Goal: Find specific page/section: Find specific page/section

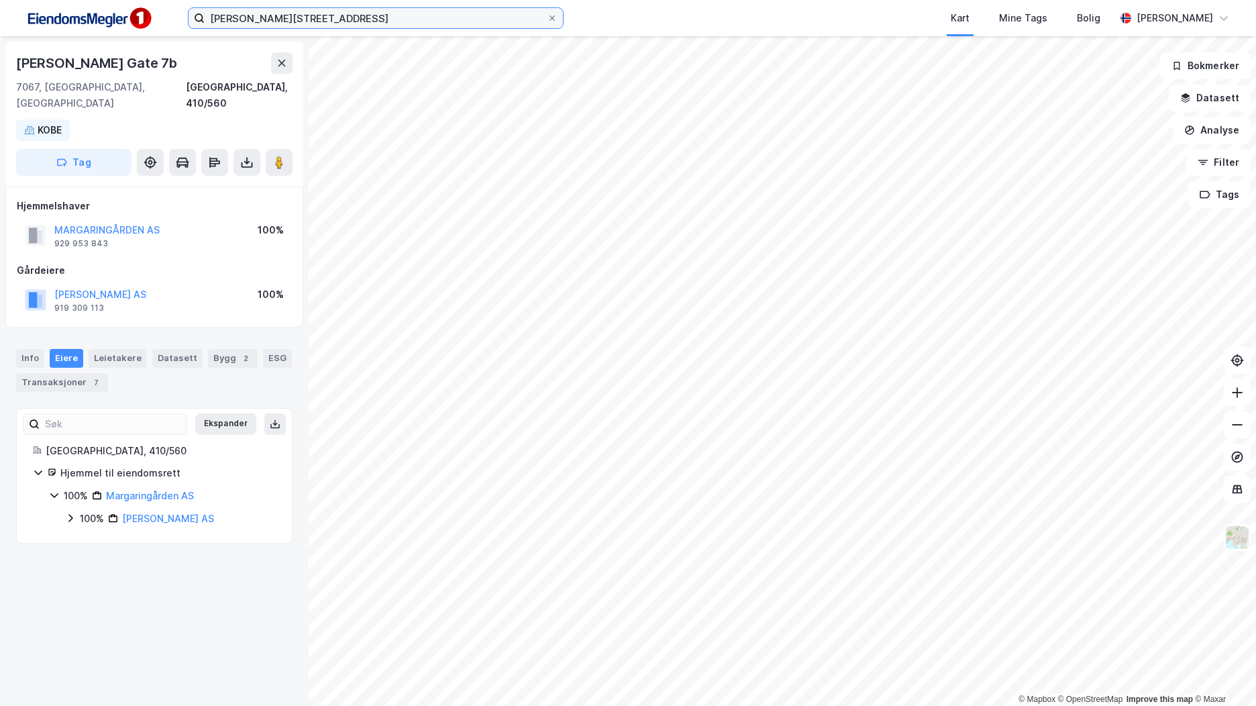
click at [243, 19] on input "[PERSON_NAME][STREET_ADDRESS]" at bounding box center [376, 18] width 342 height 20
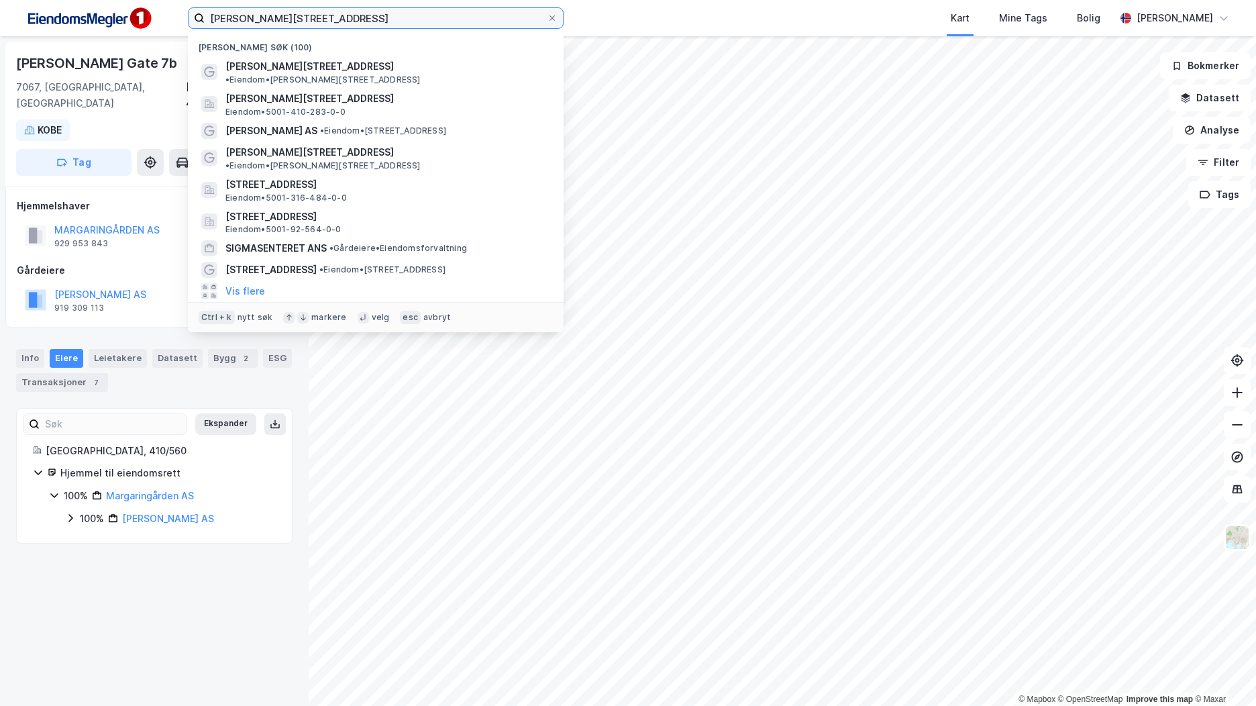
click at [243, 19] on input "[PERSON_NAME][STREET_ADDRESS]" at bounding box center [376, 18] width 342 height 20
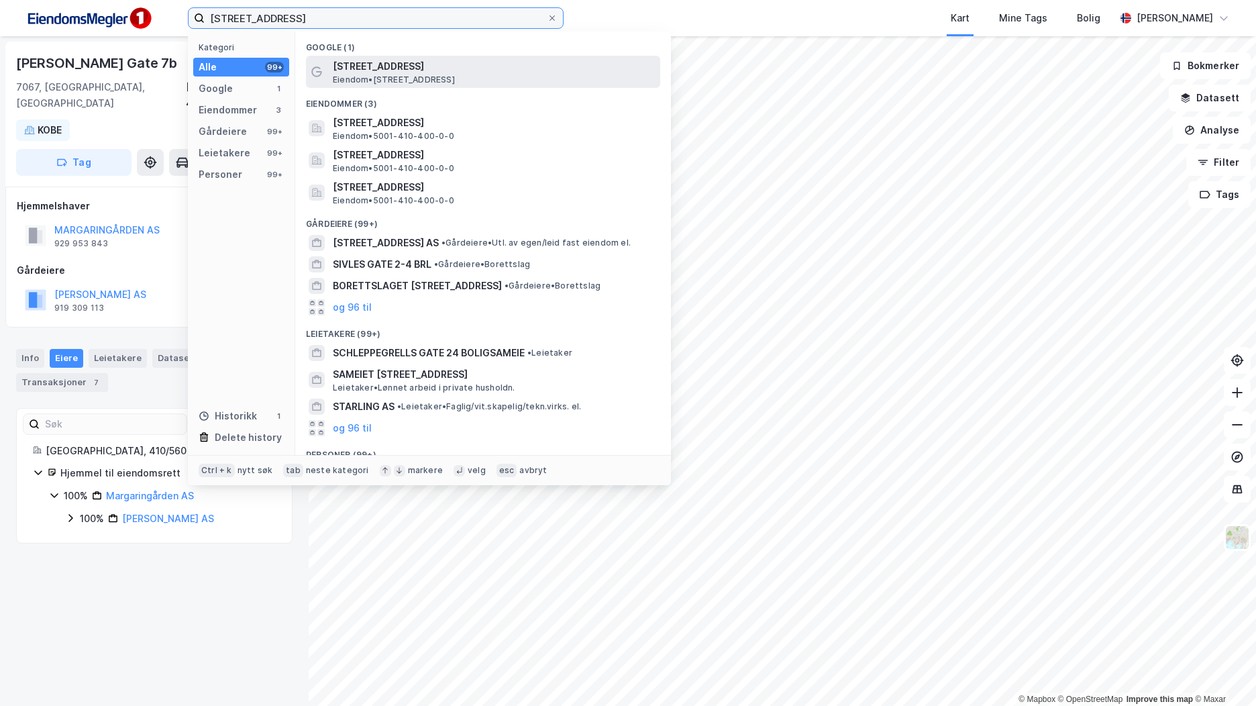
type input "[STREET_ADDRESS]"
click at [472, 63] on span "[STREET_ADDRESS]" at bounding box center [494, 66] width 322 height 16
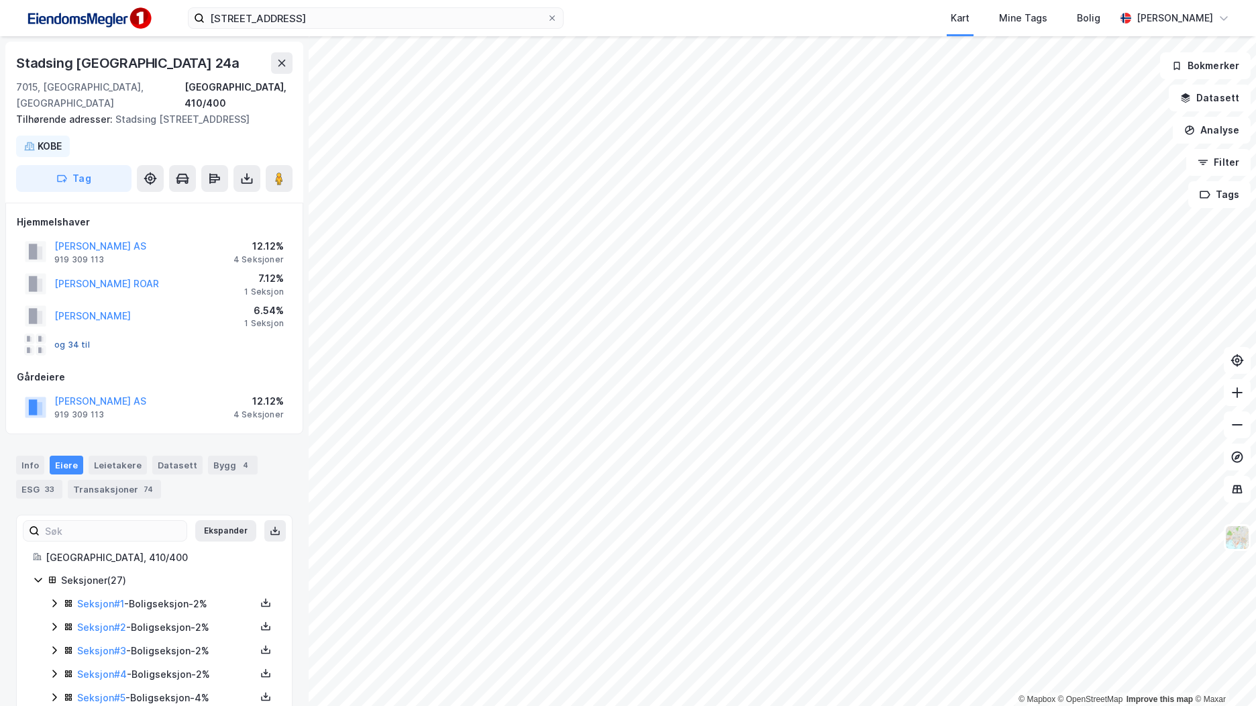
click at [0, 0] on button "og 34 til" at bounding box center [0, 0] width 0 height 0
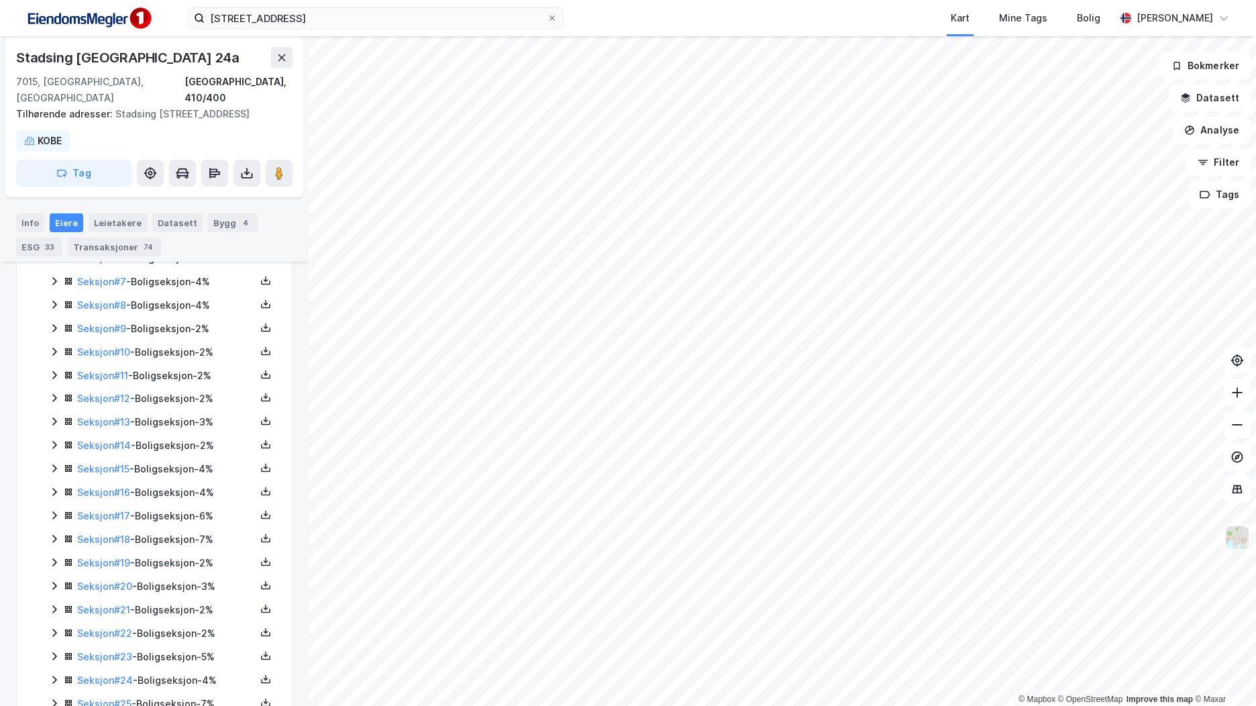
scroll to position [280, 0]
